Goal: Download file/media

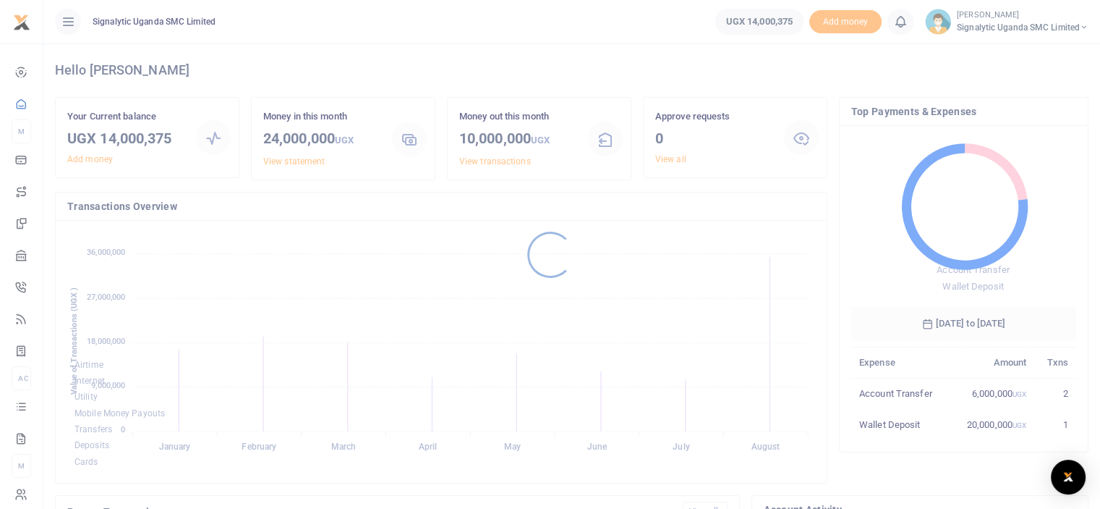
scroll to position [192, 214]
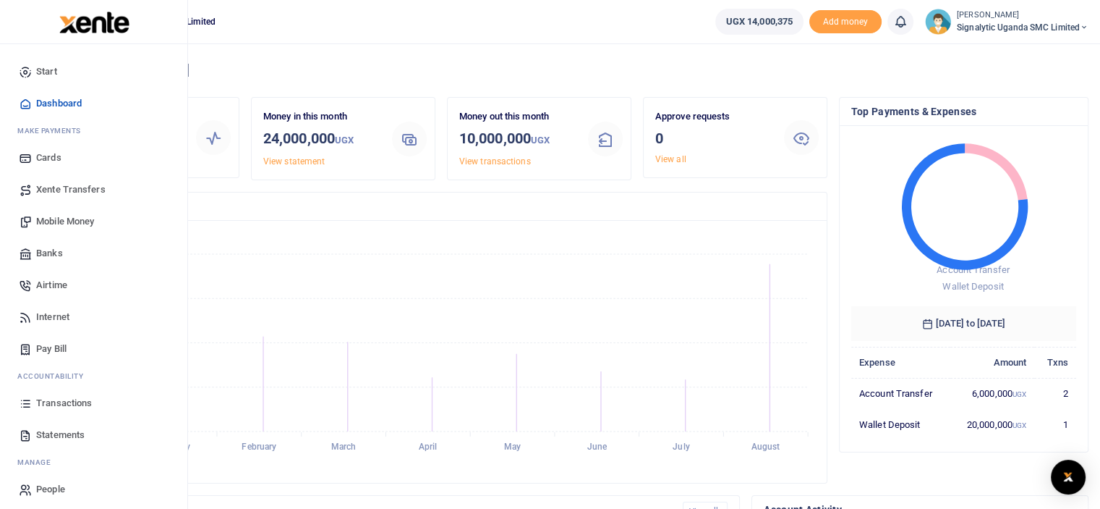
click at [72, 430] on span "Statements" at bounding box center [60, 435] width 48 height 14
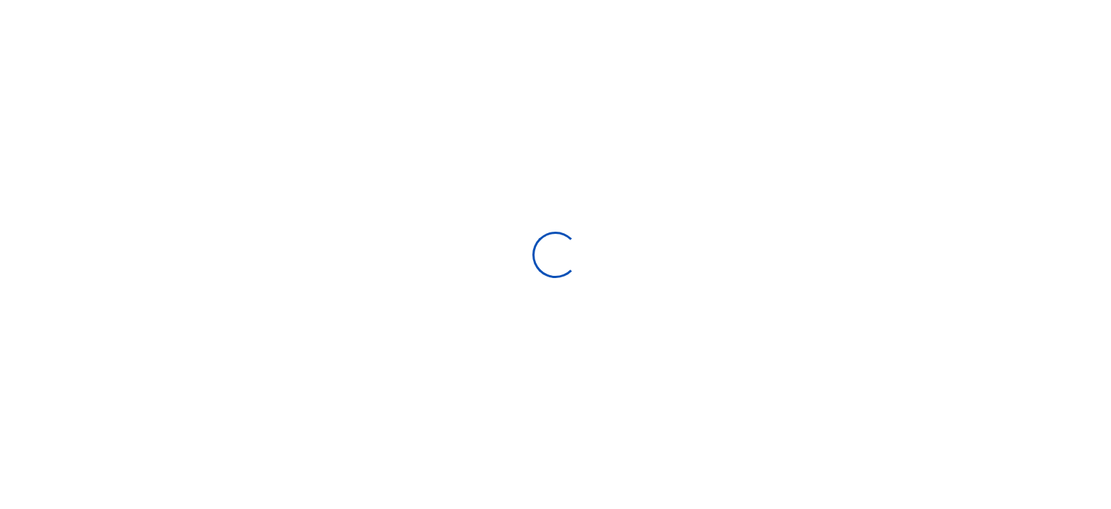
select select "ALL"
type input "[DATE] - [DATE]"
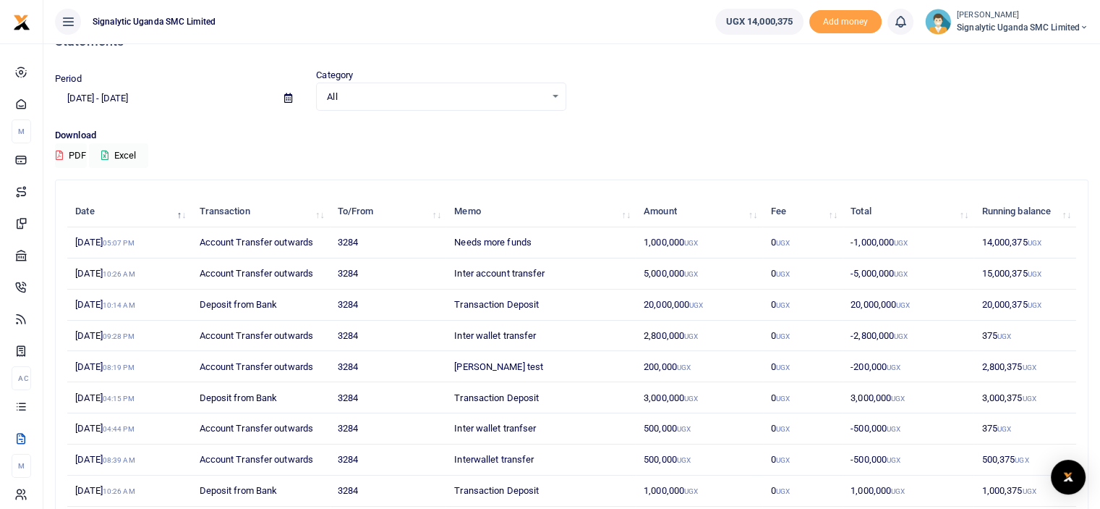
scroll to position [27, 0]
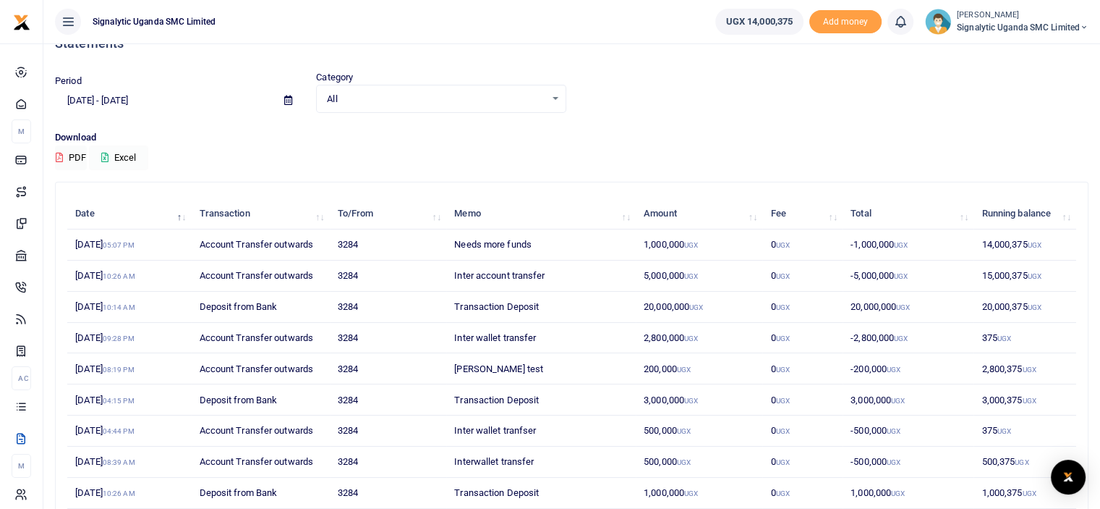
click at [127, 156] on button "Excel" at bounding box center [118, 157] width 59 height 25
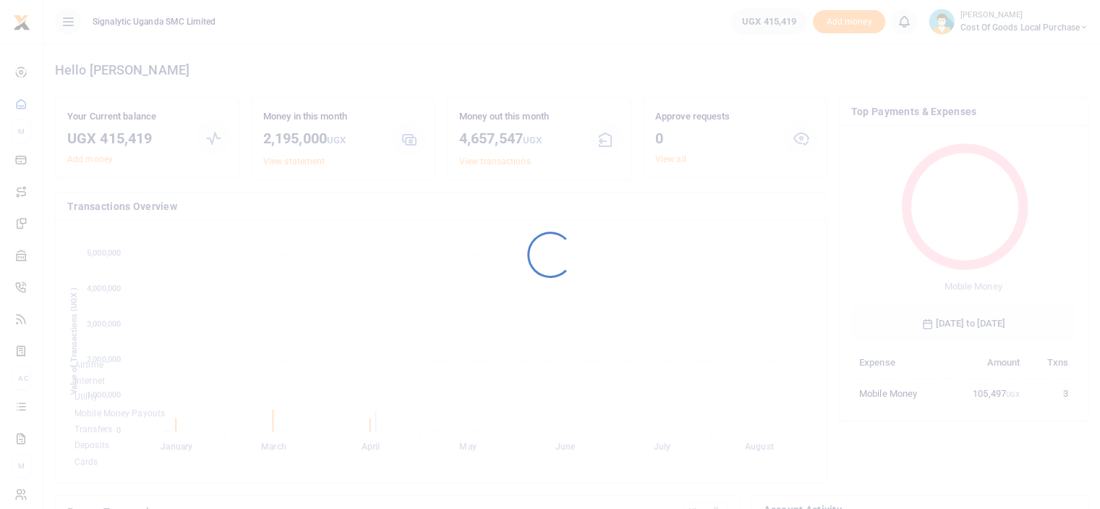
scroll to position [192, 214]
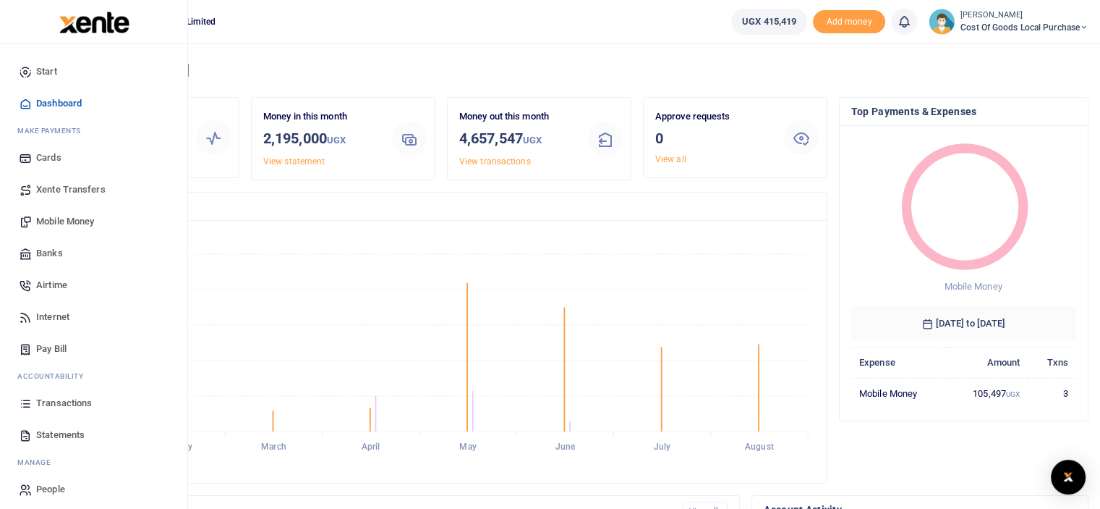
click at [64, 430] on span "Statements" at bounding box center [60, 435] width 48 height 14
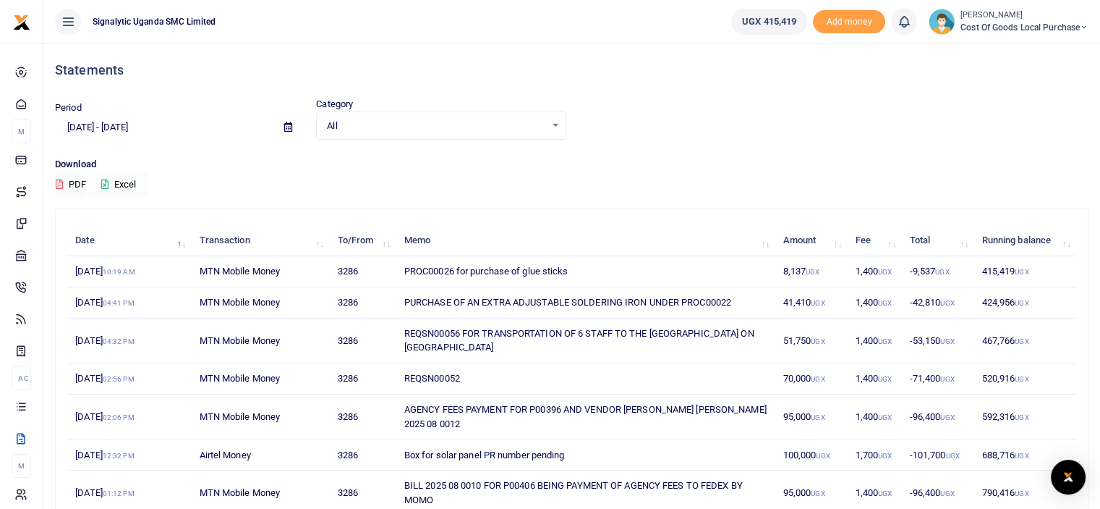
click at [133, 184] on button "Excel" at bounding box center [118, 184] width 59 height 25
